Goal: Task Accomplishment & Management: Use online tool/utility

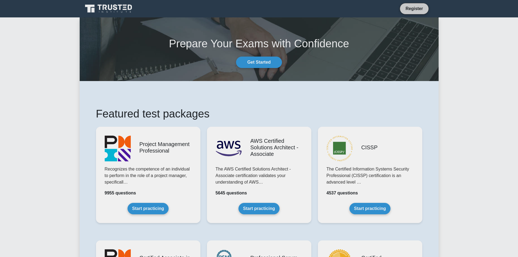
click at [420, 10] on link "Register" at bounding box center [414, 8] width 24 height 7
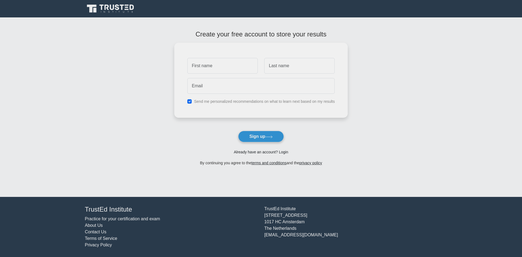
click at [270, 154] on link "Already have an account? Login" at bounding box center [261, 152] width 54 height 4
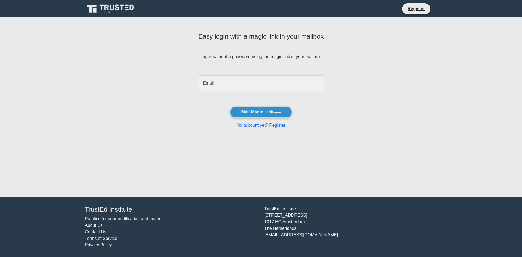
click at [238, 79] on input "email" at bounding box center [261, 83] width 126 height 16
type input "danielchuah03@gmail.com"
click at [272, 112] on button "Mail Magic Link" at bounding box center [261, 111] width 62 height 11
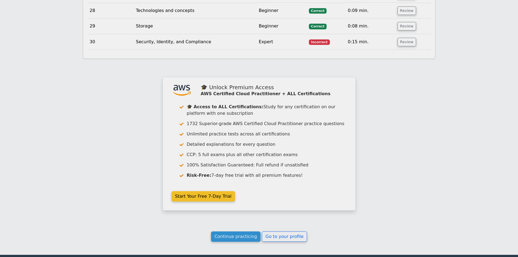
scroll to position [1227, 0]
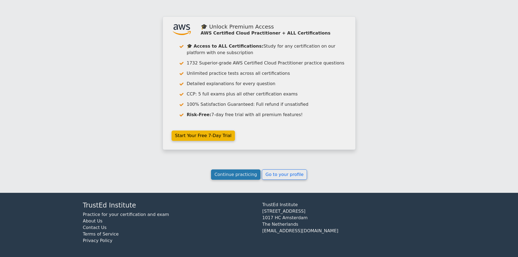
click at [244, 175] on link "Continue practicing" at bounding box center [236, 174] width 50 height 10
